Goal: Transaction & Acquisition: Subscribe to service/newsletter

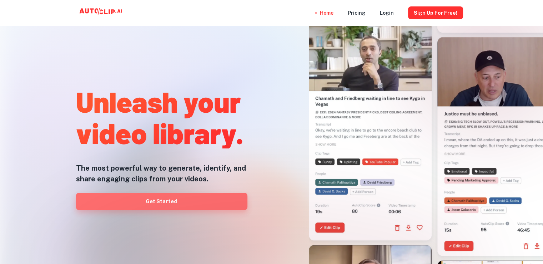
click at [186, 195] on link "Get Started" at bounding box center [161, 201] width 171 height 17
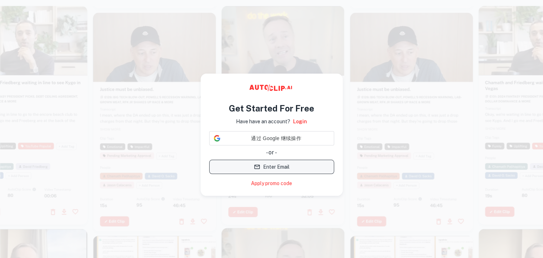
scroll to position [6, 0]
